Goal: Task Accomplishment & Management: Manage account settings

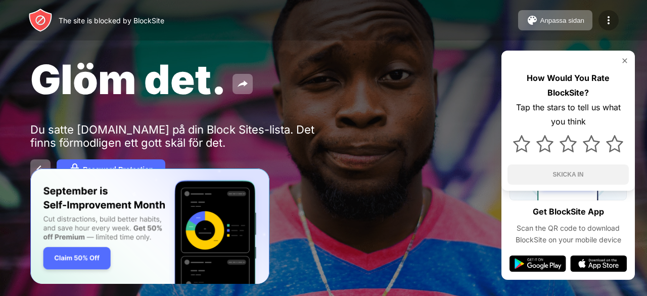
click at [609, 17] on img at bounding box center [608, 20] width 12 height 12
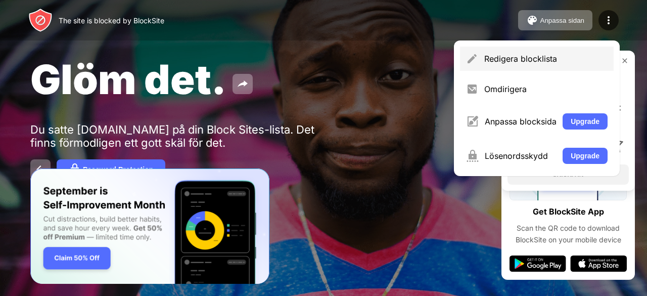
click at [557, 57] on div "Redigera blocklista" at bounding box center [545, 59] width 123 height 10
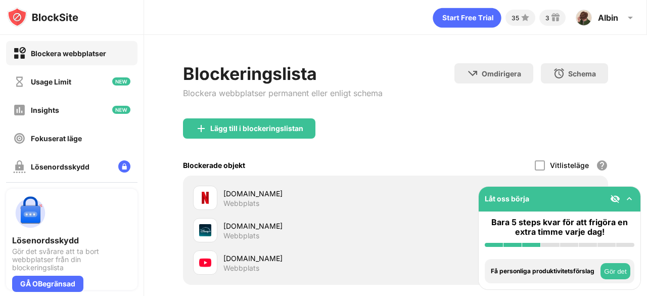
scroll to position [103, 0]
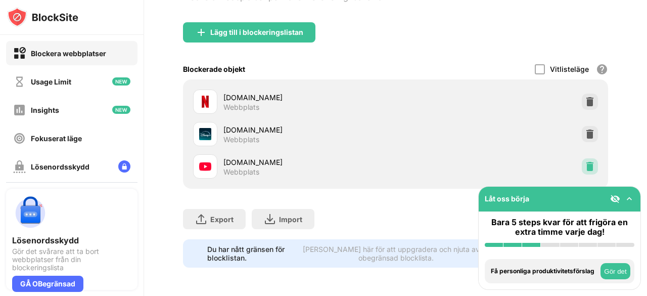
click at [582, 158] on div at bounding box center [590, 166] width 16 height 16
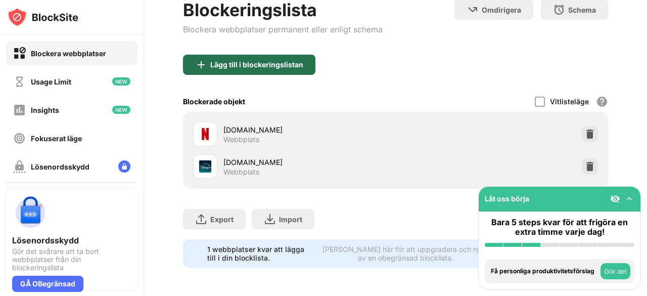
click at [299, 63] on div "Lägg till i blockeringslistan" at bounding box center [249, 65] width 132 height 20
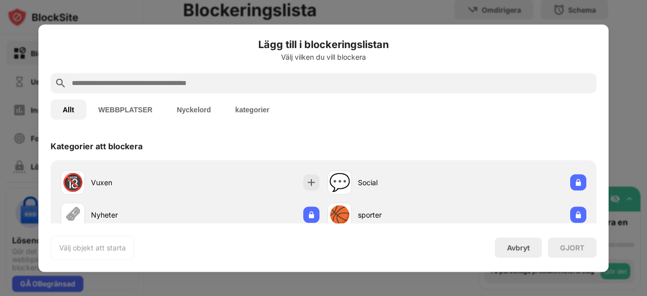
click at [255, 89] on div at bounding box center [324, 83] width 546 height 20
click at [256, 87] on input "text" at bounding box center [331, 83] width 521 height 12
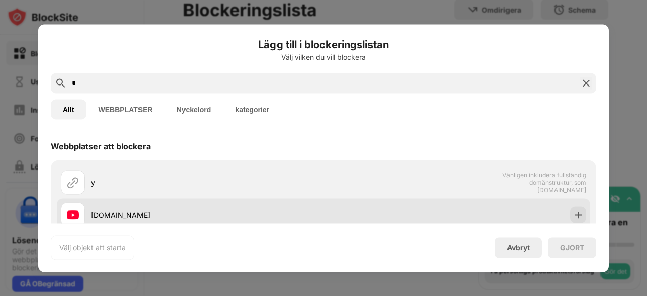
type input "*"
click at [570, 212] on div at bounding box center [578, 214] width 16 height 16
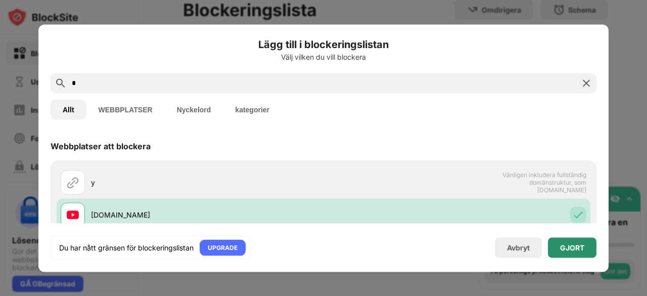
click at [590, 252] on div "GJORT" at bounding box center [572, 247] width 49 height 20
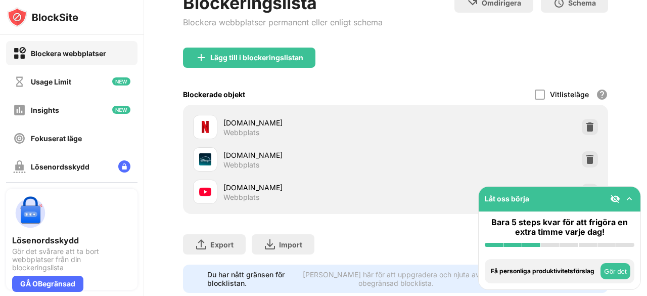
scroll to position [103, 0]
